Goal: Information Seeking & Learning: Understand process/instructions

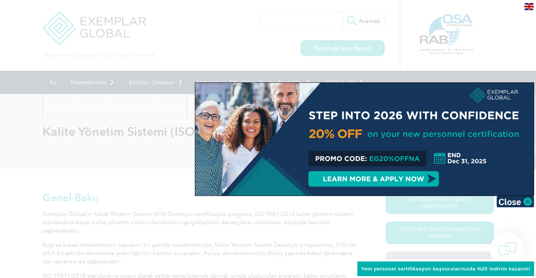
click at [338, 204] on div at bounding box center [268, 139] width 536 height 278
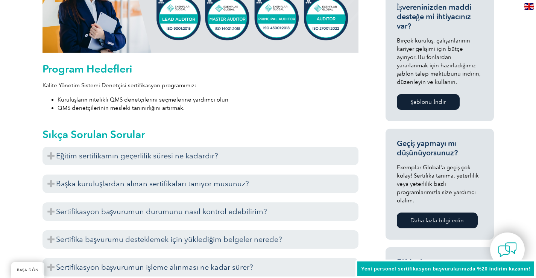
scroll to position [376, 0]
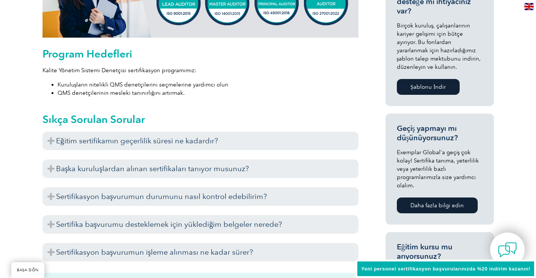
click at [211, 148] on h3 "Eğitim sertifikamın geçerlilik süresi ne kadardır?" at bounding box center [200, 141] width 316 height 18
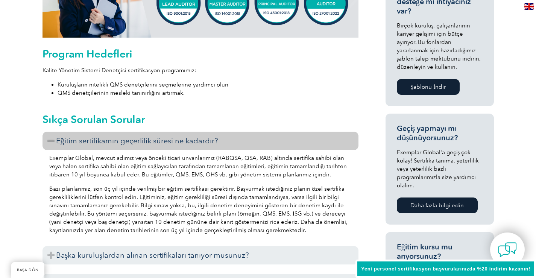
click at [208, 143] on font "Eğitim sertifikamın geçerlilik süresi ne kadardır?" at bounding box center [137, 140] width 162 height 9
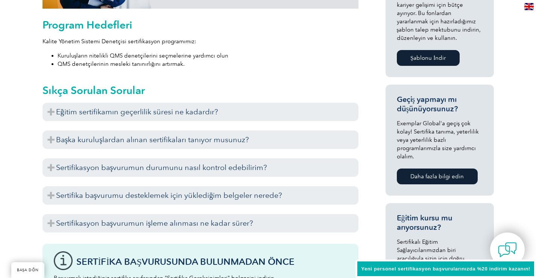
scroll to position [414, 0]
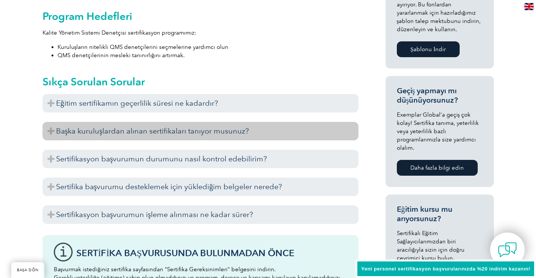
click at [205, 126] on h3 "Başka kuruluşlardan alınan sertifikaları tanıyor musunuz?" at bounding box center [200, 131] width 316 height 18
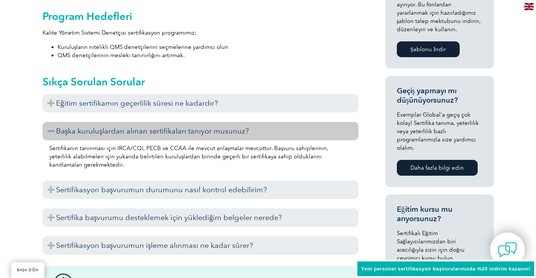
click at [250, 127] on h3 "Başka kuruluşlardan alınan sertifikaları tanıyor musunuz?" at bounding box center [200, 131] width 316 height 18
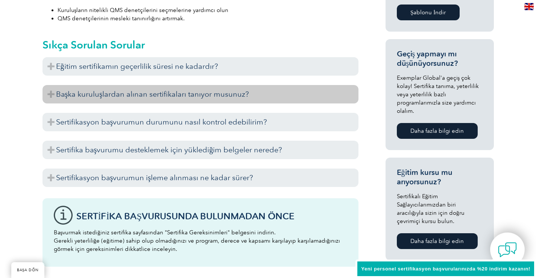
scroll to position [451, 0]
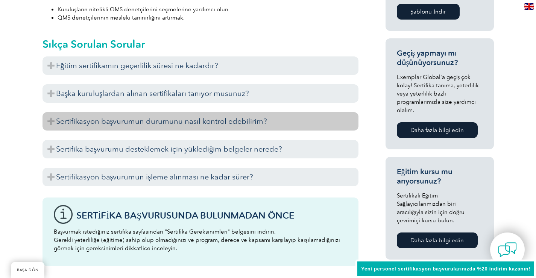
click at [246, 122] on font "Sertifikasyon başvurumun durumunu nasıl kontrol edebilirim?" at bounding box center [161, 121] width 211 height 9
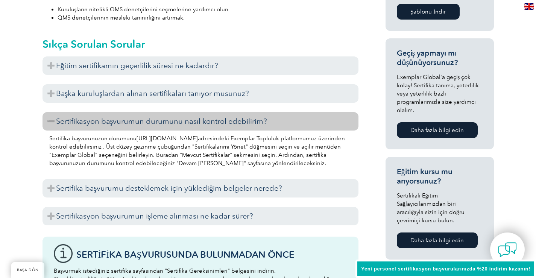
click at [246, 122] on font "Sertifikasyon başvurumun durumunu nasıl kontrol edebilirim?" at bounding box center [161, 121] width 211 height 9
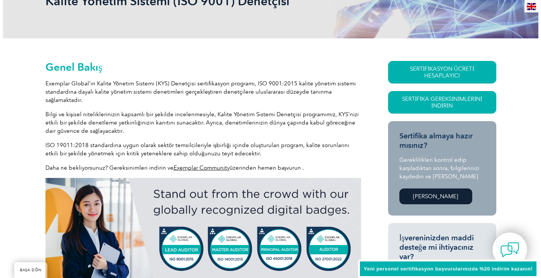
scroll to position [113, 0]
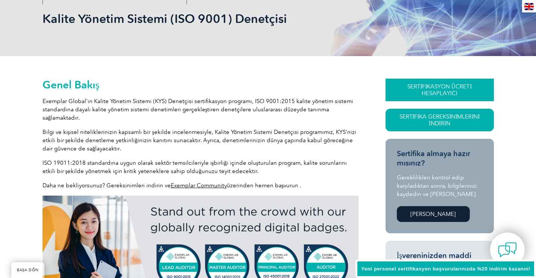
click at [406, 90] on link "SERTİFİKASYON ÜCRETİ HESAPLAYICI" at bounding box center [439, 90] width 108 height 23
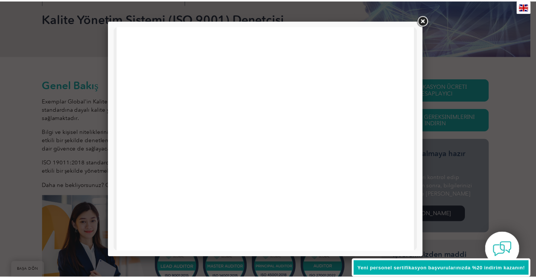
scroll to position [0, 0]
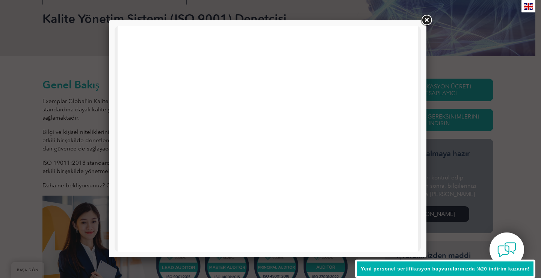
click at [427, 20] on link at bounding box center [427, 21] width 14 height 14
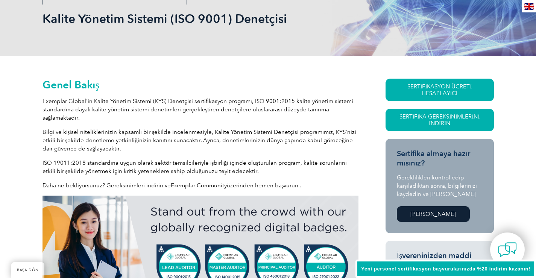
click at [527, 7] on img at bounding box center [528, 6] width 9 height 7
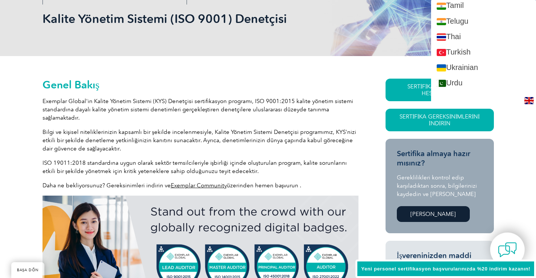
scroll to position [1393, 0]
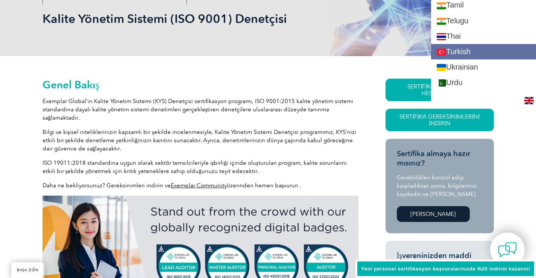
click at [485, 51] on link "Turkish" at bounding box center [483, 51] width 105 height 15
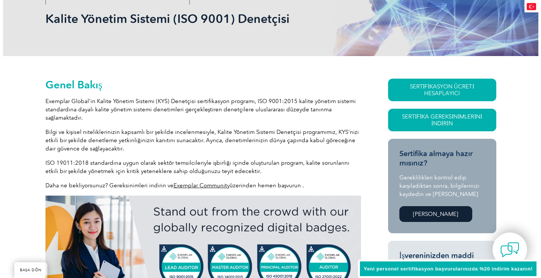
scroll to position [0, 0]
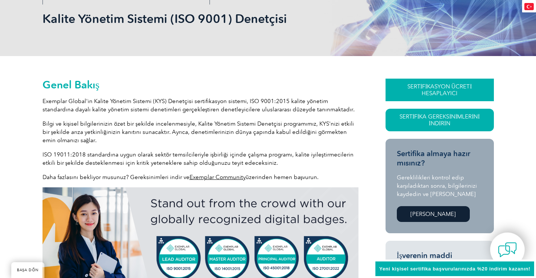
click at [463, 88] on font "SERTİFİKASYON ÜCRETİ HESAPLAYICI" at bounding box center [439, 90] width 65 height 14
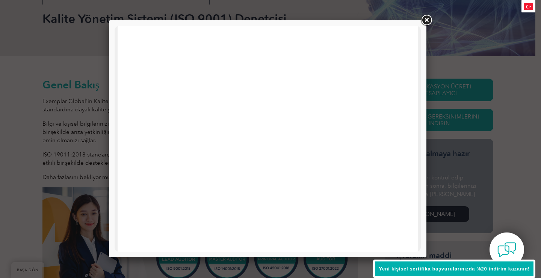
click at [420, 26] on link at bounding box center [427, 21] width 14 height 14
